Goal: Task Accomplishment & Management: Manage account settings

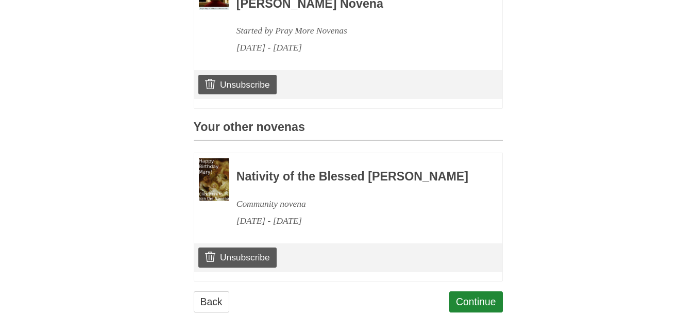
scroll to position [361, 0]
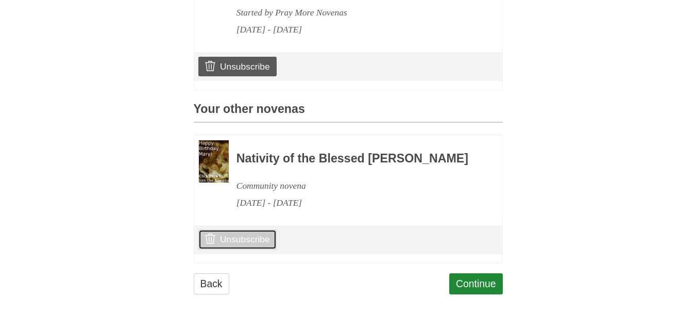
click at [250, 249] on link "Unsubscribe" at bounding box center [237, 239] width 78 height 20
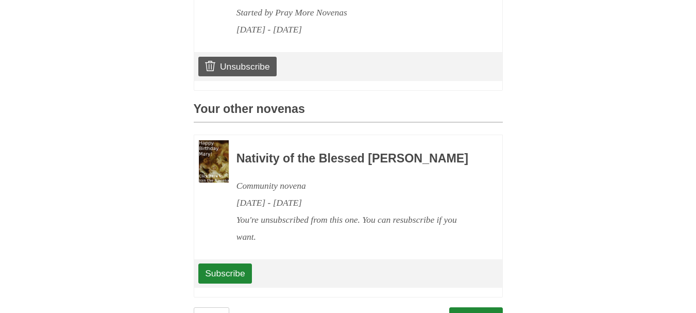
scroll to position [412, 0]
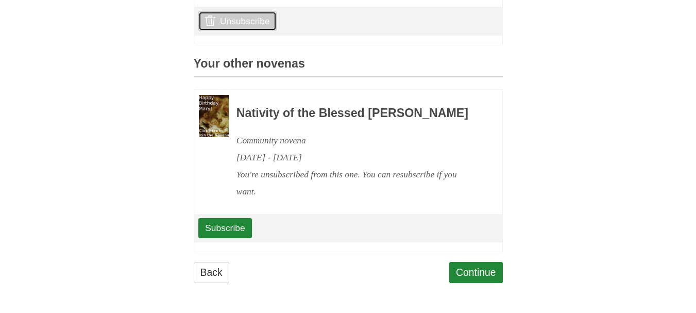
click at [236, 31] on link "Unsubscribe" at bounding box center [237, 21] width 78 height 20
